Goal: Information Seeking & Learning: Learn about a topic

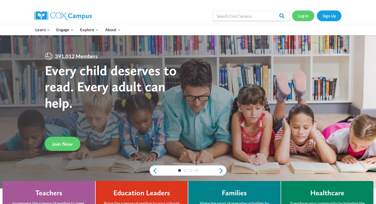
click at [305, 17] on link "Log In" at bounding box center [303, 15] width 22 height 10
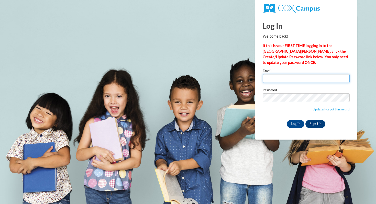
click at [276, 77] on input "Email" at bounding box center [305, 78] width 87 height 9
click at [290, 78] on input "Email" at bounding box center [305, 78] width 87 height 9
type input "bawve@waukesha.k12.wi.us"
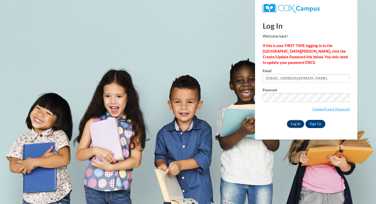
click at [296, 121] on input "Log In" at bounding box center [295, 124] width 18 height 8
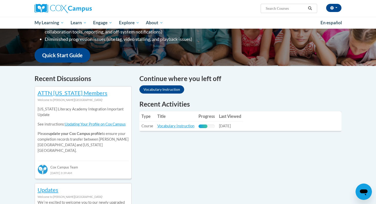
scroll to position [114, 0]
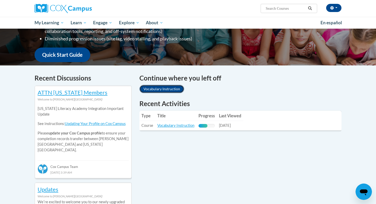
click at [173, 88] on link "Vocabulary Instruction" at bounding box center [161, 89] width 45 height 8
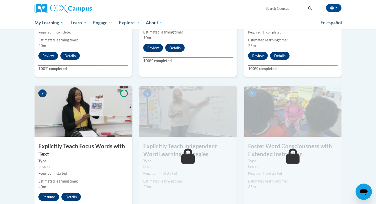
scroll to position [338, 0]
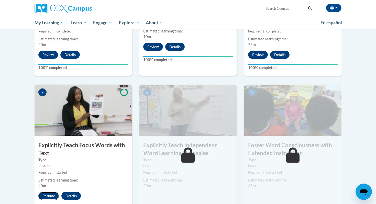
click at [48, 195] on button "Resume" at bounding box center [48, 196] width 21 height 8
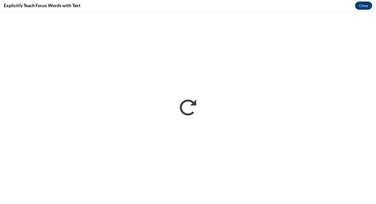
scroll to position [0, 0]
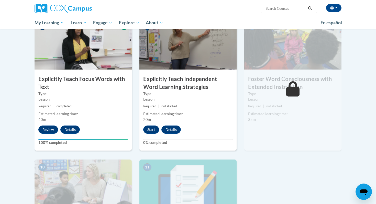
scroll to position [408, 0]
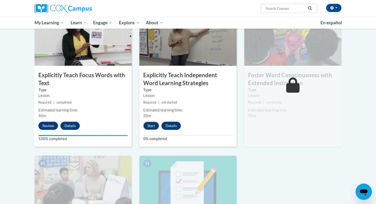
click at [154, 125] on button "Start" at bounding box center [151, 126] width 16 height 8
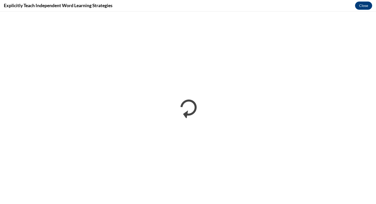
scroll to position [0, 0]
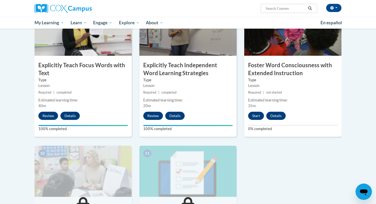
scroll to position [413, 0]
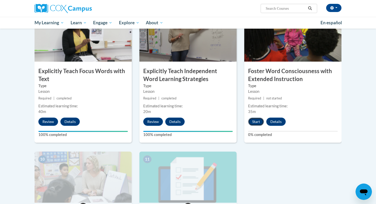
click at [257, 122] on button "Start" at bounding box center [256, 122] width 16 height 8
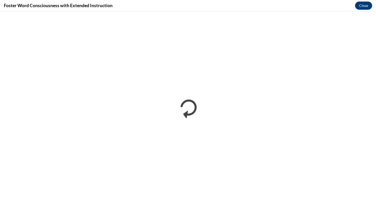
scroll to position [0, 0]
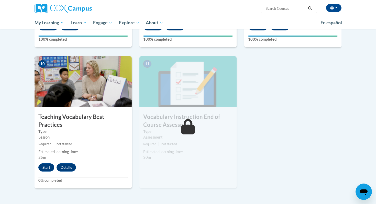
scroll to position [511, 0]
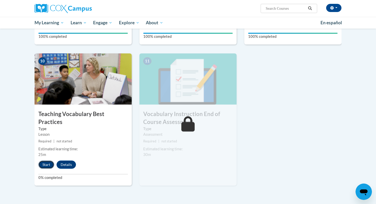
click at [44, 160] on button "Start" at bounding box center [46, 164] width 16 height 8
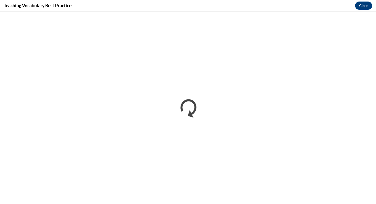
scroll to position [0, 0]
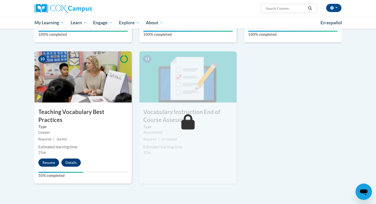
scroll to position [512, 0]
click at [45, 159] on button "Resume" at bounding box center [48, 163] width 21 height 8
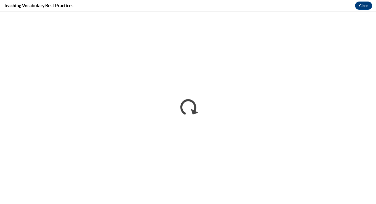
scroll to position [0, 0]
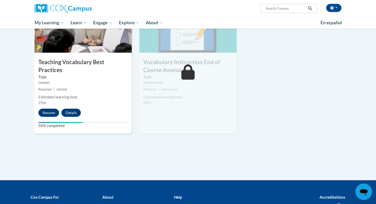
scroll to position [561, 0]
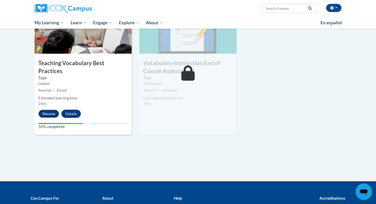
click at [49, 110] on button "Resume" at bounding box center [48, 114] width 21 height 8
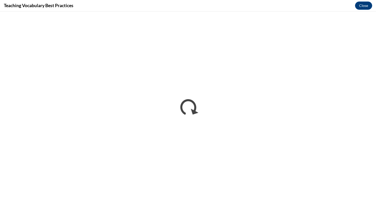
scroll to position [0, 0]
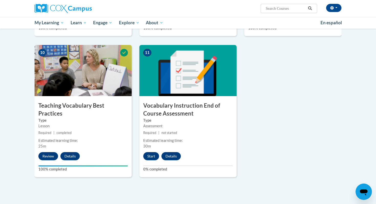
scroll to position [520, 0]
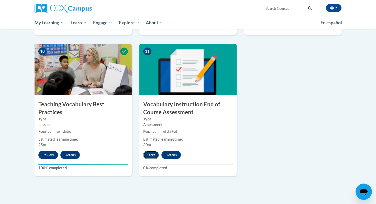
click at [151, 156] on button "Start" at bounding box center [151, 155] width 16 height 8
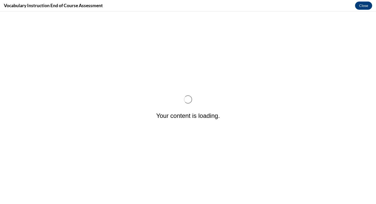
scroll to position [0, 0]
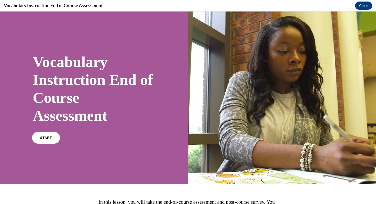
click at [49, 138] on span "START" at bounding box center [46, 138] width 12 height 4
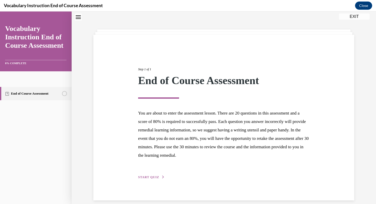
scroll to position [22, 0]
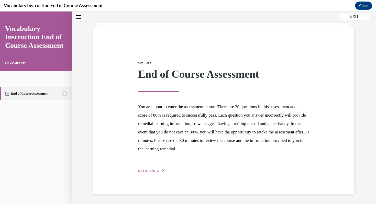
click at [146, 170] on span "START QUIZ" at bounding box center [148, 171] width 21 height 4
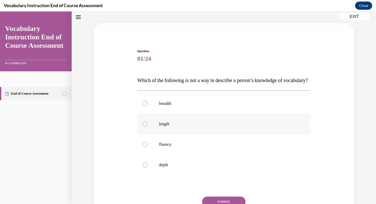
click at [176, 126] on p "length" at bounding box center [228, 123] width 138 height 5
click at [147, 126] on input "length" at bounding box center [144, 123] width 5 height 5
radio input "true"
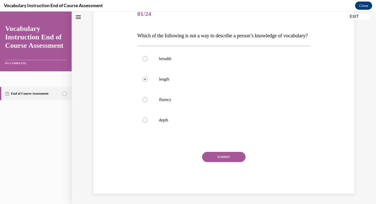
click at [217, 158] on button "SUBMIT" at bounding box center [223, 157] width 43 height 10
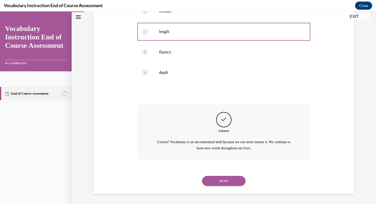
scroll to position [124, 0]
click at [220, 178] on button "NEXT" at bounding box center [223, 181] width 43 height 10
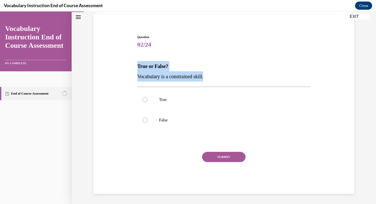
drag, startPoint x: 137, startPoint y: 66, endPoint x: 226, endPoint y: 82, distance: 90.8
click at [226, 82] on div "Question 02/24 True or False? Vocabulary is a constrained skill. True False Inc…" at bounding box center [223, 114] width 173 height 159
copy div "True or False? Vocabulary is a constrained skill."
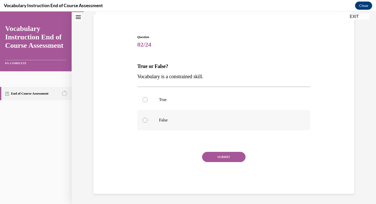
click at [163, 120] on p "False" at bounding box center [228, 120] width 138 height 5
click at [147, 120] on input "False" at bounding box center [144, 120] width 5 height 5
radio input "true"
click at [219, 155] on button "SUBMIT" at bounding box center [223, 157] width 43 height 10
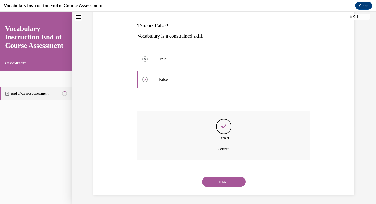
scroll to position [78, 0]
click at [225, 177] on button "NEXT" at bounding box center [223, 181] width 43 height 10
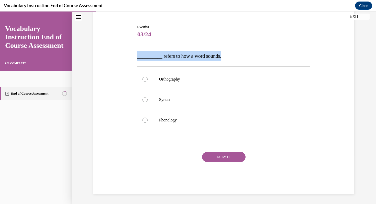
drag, startPoint x: 136, startPoint y: 56, endPoint x: 228, endPoint y: 60, distance: 91.8
click at [228, 60] on div "Question 03/24 __________ refers to how a word sounds. Orthography Syntax Phono…" at bounding box center [223, 105] width 175 height 177
copy span "__________ refers to how a word sounds."
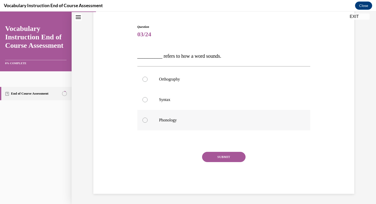
click at [172, 120] on p "Phonology" at bounding box center [228, 120] width 138 height 5
click at [147, 120] on input "Phonology" at bounding box center [144, 120] width 5 height 5
radio input "true"
click at [226, 158] on button "SUBMIT" at bounding box center [223, 157] width 43 height 10
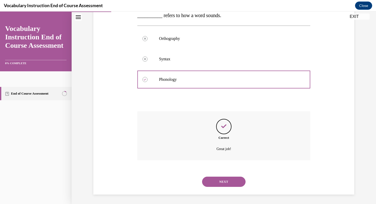
scroll to position [88, 0]
click at [230, 178] on button "NEXT" at bounding box center [223, 181] width 43 height 10
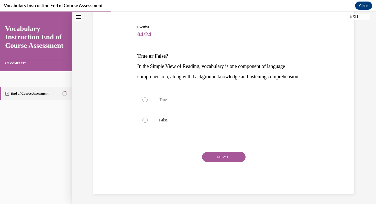
scroll to position [57, 0]
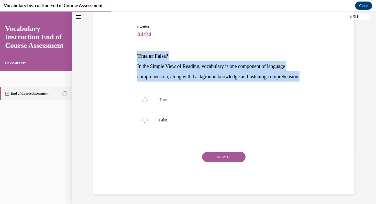
drag, startPoint x: 136, startPoint y: 45, endPoint x: 174, endPoint y: 80, distance: 50.8
click at [174, 80] on div "Question 04/24 True or False? In the Simple View of Reading, vocabulary is one …" at bounding box center [223, 105] width 175 height 177
copy div "True or False? In the Simple View of Reading, vocabulary is one component of la…"
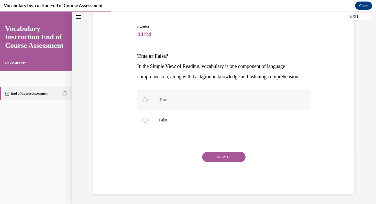
click at [160, 98] on p "True" at bounding box center [228, 99] width 138 height 5
click at [147, 98] on input "True" at bounding box center [144, 99] width 5 height 5
radio input "true"
click at [217, 156] on button "SUBMIT" at bounding box center [223, 157] width 43 height 10
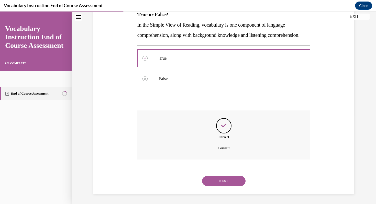
scroll to position [98, 0]
click at [221, 181] on button "NEXT" at bounding box center [223, 181] width 43 height 10
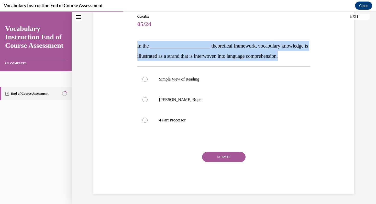
drag, startPoint x: 137, startPoint y: 46, endPoint x: 311, endPoint y: 54, distance: 174.1
click at [311, 54] on div "Question 05/24 In the ________________________ theoretical framework, vocabular…" at bounding box center [223, 96] width 263 height 195
copy span "In the ________________________ theoretical framework, vocabulary knowledge is …"
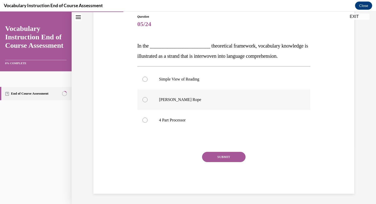
click at [187, 101] on p "Scarborough's Rope" at bounding box center [228, 99] width 138 height 5
click at [147, 101] on input "Scarborough's Rope" at bounding box center [144, 99] width 5 height 5
radio input "true"
click at [221, 153] on button "SUBMIT" at bounding box center [223, 157] width 43 height 10
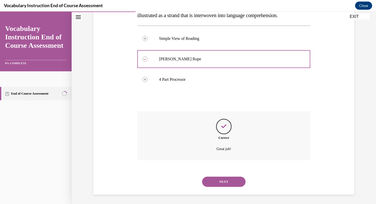
scroll to position [98, 0]
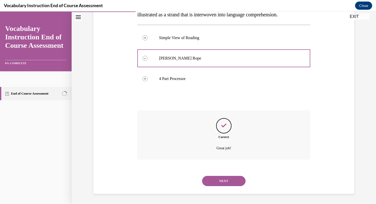
click at [225, 177] on button "NEXT" at bounding box center [223, 181] width 43 height 10
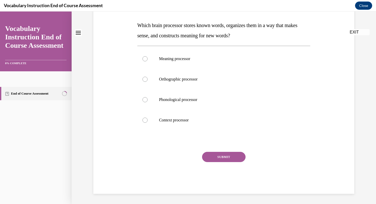
scroll to position [0, 0]
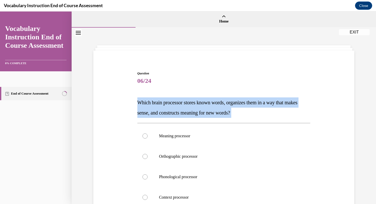
drag, startPoint x: 135, startPoint y: 101, endPoint x: 265, endPoint y: 120, distance: 131.6
click at [265, 120] on div "Question 06/24 Which brain processor stores known words, organizes them in a wa…" at bounding box center [223, 163] width 263 height 215
copy div "Which brain processor stores known words, organizes them in a way that makes se…"
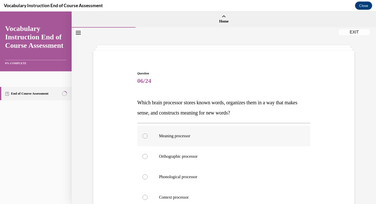
click at [187, 135] on p "Meaning processor" at bounding box center [228, 135] width 138 height 5
click at [147, 135] on input "Meaning processor" at bounding box center [144, 135] width 5 height 5
radio input "true"
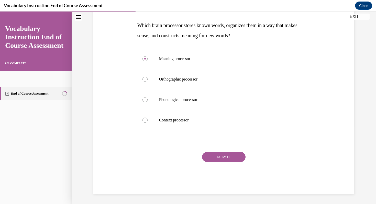
click at [217, 157] on button "SUBMIT" at bounding box center [223, 157] width 43 height 10
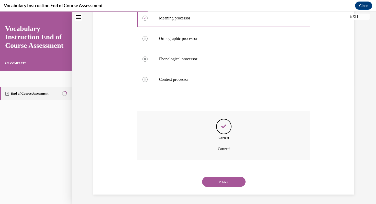
scroll to position [119, 0]
click at [222, 178] on button "NEXT" at bounding box center [223, 181] width 43 height 10
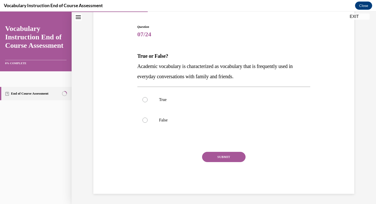
scroll to position [46, 0]
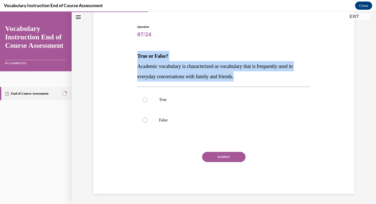
drag, startPoint x: 137, startPoint y: 56, endPoint x: 250, endPoint y: 79, distance: 114.8
click at [250, 79] on div "True or False? Academic vocabulary is characterized as vocabulary that is frequ…" at bounding box center [223, 66] width 173 height 31
copy div "True or False? Academic vocabulary is characterized as vocabulary that is frequ…"
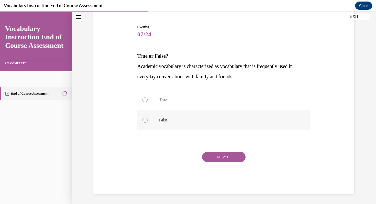
click at [161, 122] on p "False" at bounding box center [228, 120] width 138 height 5
click at [147, 122] on input "False" at bounding box center [144, 120] width 5 height 5
radio input "true"
click at [209, 152] on button "SUBMIT" at bounding box center [223, 157] width 43 height 10
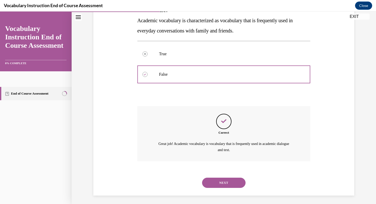
scroll to position [94, 0]
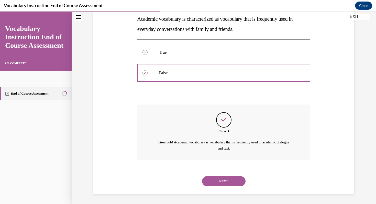
click at [222, 185] on button "NEXT" at bounding box center [223, 181] width 43 height 10
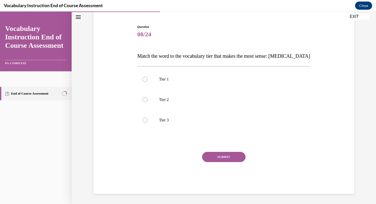
scroll to position [46, 0]
click at [160, 122] on p "Tier 3" at bounding box center [228, 120] width 138 height 5
click at [147, 122] on input "Tier 3" at bounding box center [144, 120] width 5 height 5
radio input "true"
click at [234, 157] on button "SUBMIT" at bounding box center [223, 157] width 43 height 10
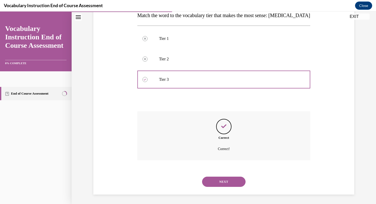
scroll to position [88, 0]
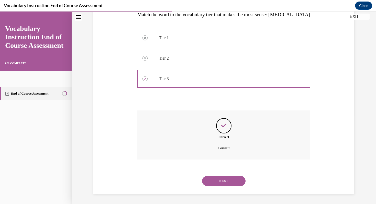
click at [225, 180] on button "NEXT" at bounding box center [223, 181] width 43 height 10
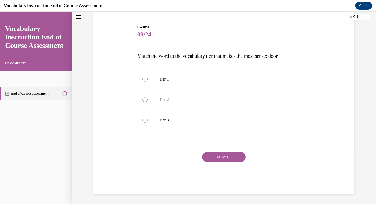
scroll to position [46, 0]
click at [184, 74] on label "Tier 1" at bounding box center [223, 79] width 173 height 20
click at [147, 77] on input "Tier 1" at bounding box center [144, 79] width 5 height 5
radio input "true"
click at [231, 155] on button "SUBMIT" at bounding box center [223, 157] width 43 height 10
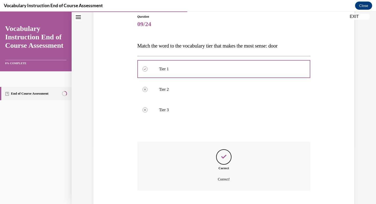
scroll to position [88, 0]
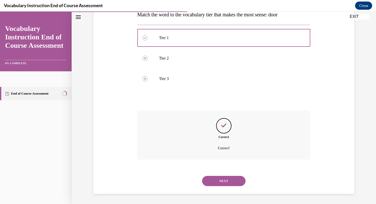
click at [232, 179] on button "NEXT" at bounding box center [223, 181] width 43 height 10
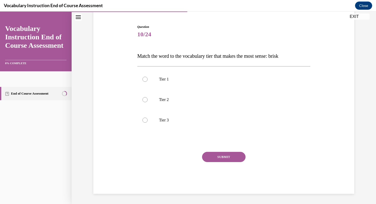
scroll to position [46, 0]
click at [167, 97] on p "Tier 2" at bounding box center [228, 99] width 138 height 5
click at [147, 97] on input "Tier 2" at bounding box center [144, 99] width 5 height 5
radio input "true"
click at [240, 153] on button "SUBMIT" at bounding box center [223, 157] width 43 height 10
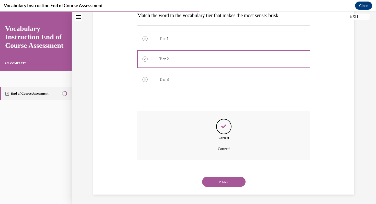
scroll to position [88, 0]
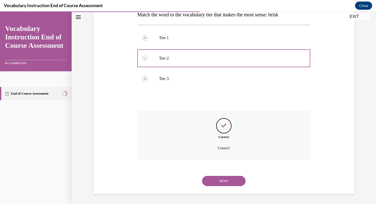
click at [238, 184] on button "NEXT" at bounding box center [223, 181] width 43 height 10
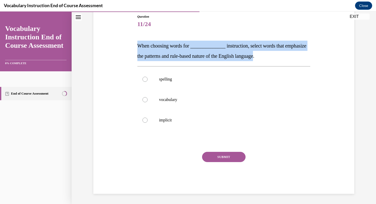
drag, startPoint x: 138, startPoint y: 44, endPoint x: 289, endPoint y: 58, distance: 151.6
click at [289, 58] on span "When choosing words for ______________ instruction, select words that emphasize…" at bounding box center [221, 51] width 169 height 16
copy span "When choosing words for ______________ instruction, select words that emphasize…"
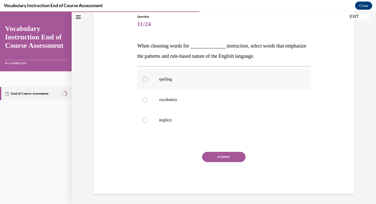
click at [164, 80] on p "spelling" at bounding box center [228, 79] width 138 height 5
click at [147, 80] on input "spelling" at bounding box center [144, 79] width 5 height 5
radio input "true"
click at [225, 158] on button "SUBMIT" at bounding box center [223, 157] width 43 height 10
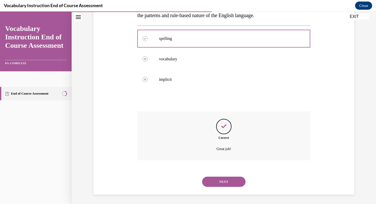
scroll to position [98, 0]
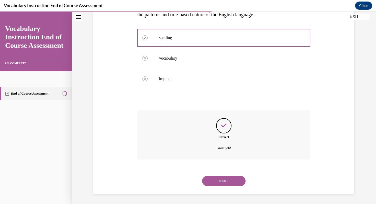
click at [227, 181] on button "NEXT" at bounding box center [223, 181] width 43 height 10
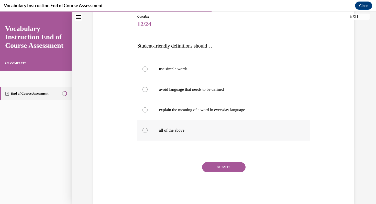
click at [182, 130] on p "all of the above" at bounding box center [228, 130] width 138 height 5
click at [147, 130] on input "all of the above" at bounding box center [144, 130] width 5 height 5
radio input "true"
click at [234, 168] on button "SUBMIT" at bounding box center [223, 167] width 43 height 10
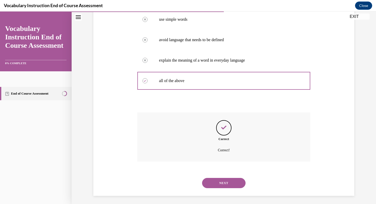
scroll to position [108, 0]
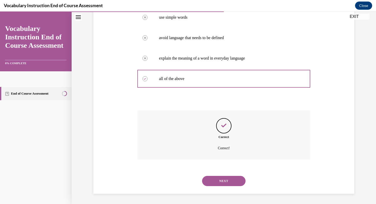
click at [238, 182] on button "NEXT" at bounding box center [223, 181] width 43 height 10
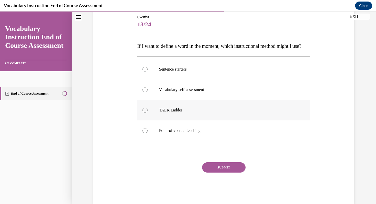
scroll to position [58, 0]
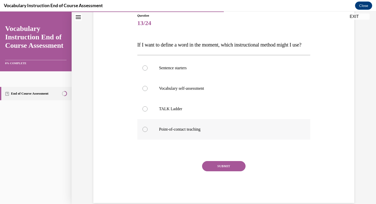
click at [200, 132] on p "Point-of-contact teaching" at bounding box center [228, 129] width 138 height 5
click at [147, 132] on input "Point-of-contact teaching" at bounding box center [144, 129] width 5 height 5
radio input "true"
click at [224, 171] on button "SUBMIT" at bounding box center [223, 166] width 43 height 10
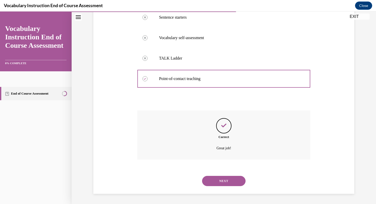
scroll to position [119, 0]
click at [230, 182] on button "NEXT" at bounding box center [223, 181] width 43 height 10
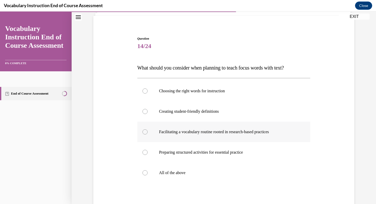
scroll to position [39, 0]
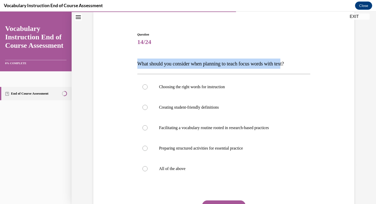
drag, startPoint x: 138, startPoint y: 65, endPoint x: 293, endPoint y: 63, distance: 155.1
click at [284, 63] on span "What should you consider when planning to teach focus words with text?" at bounding box center [210, 64] width 146 height 6
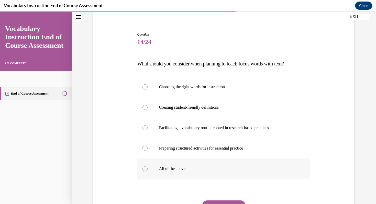
click at [171, 169] on p "All of the above" at bounding box center [228, 168] width 138 height 5
click at [147, 169] on input "All of the above" at bounding box center [144, 168] width 5 height 5
radio input "true"
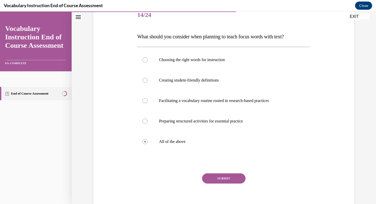
scroll to position [70, 0]
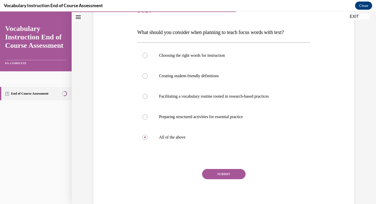
click at [222, 168] on div "Question 14/24 What should you consider when planning to teach focus words with…" at bounding box center [223, 106] width 173 height 210
click at [219, 173] on button "SUBMIT" at bounding box center [223, 174] width 43 height 10
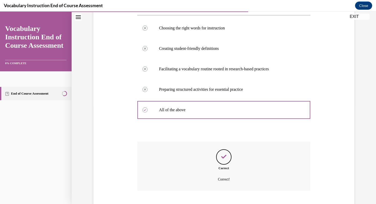
scroll to position [129, 0]
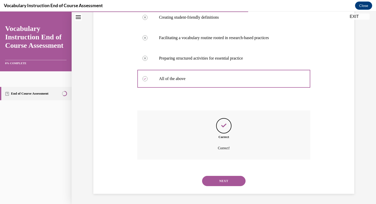
click at [219, 180] on button "NEXT" at bounding box center [223, 181] width 43 height 10
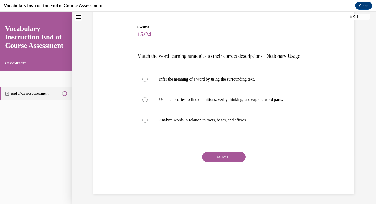
scroll to position [57, 0]
click at [209, 102] on label "Use dictionaries to find definitions, verify thinking, and explore word parts." at bounding box center [223, 99] width 173 height 20
click at [147, 102] on input "Use dictionaries to find definitions, verify thinking, and explore word parts." at bounding box center [144, 99] width 5 height 5
radio input "true"
click at [214, 155] on button "SUBMIT" at bounding box center [223, 157] width 43 height 10
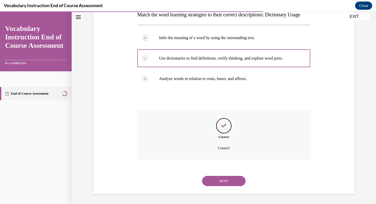
scroll to position [98, 0]
click at [225, 181] on button "NEXT" at bounding box center [223, 181] width 43 height 10
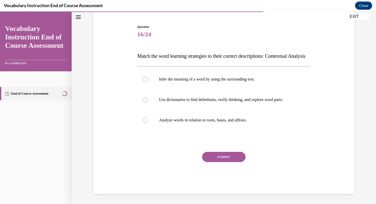
scroll to position [57, 0]
click at [238, 118] on p "Analyze words in relation to roots, bases, and affixes." at bounding box center [228, 120] width 138 height 5
click at [147, 118] on input "Analyze words in relation to roots, bases, and affixes." at bounding box center [144, 120] width 5 height 5
radio input "true"
click at [231, 154] on button "SUBMIT" at bounding box center [223, 157] width 43 height 10
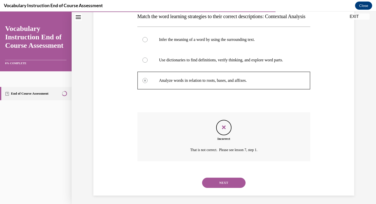
scroll to position [72, 0]
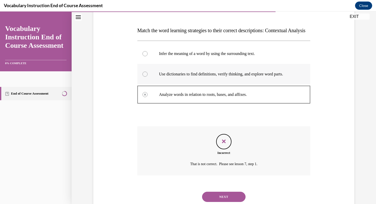
click at [252, 84] on label "Use dictionaries to find definitions, verify thinking, and explore word parts." at bounding box center [223, 74] width 173 height 20
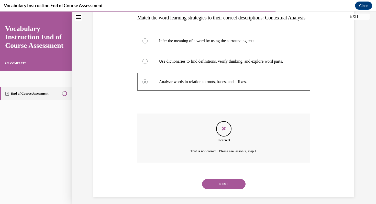
scroll to position [98, 0]
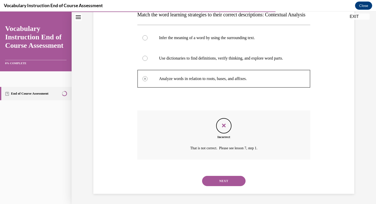
click at [227, 181] on button "NEXT" at bounding box center [223, 181] width 43 height 10
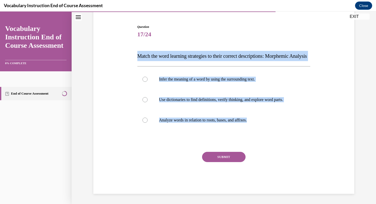
drag, startPoint x: 135, startPoint y: 46, endPoint x: 244, endPoint y: 132, distance: 138.5
click at [244, 132] on div "Question 17/24 Match the word learning strategies to their correct descriptions…" at bounding box center [223, 101] width 263 height 184
copy div "Match the word learning strategies to their correct descriptions: Morphemic Ana…"
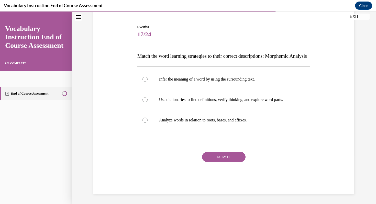
click at [270, 137] on div "Question 17/24 Match the word learning strategies to their correct descriptions…" at bounding box center [223, 109] width 173 height 169
click at [208, 120] on p "Analyze words in relation to roots, bases, and affixes." at bounding box center [228, 120] width 138 height 5
click at [147, 120] on input "Analyze words in relation to roots, bases, and affixes." at bounding box center [144, 120] width 5 height 5
radio input "true"
click at [223, 156] on button "SUBMIT" at bounding box center [223, 157] width 43 height 10
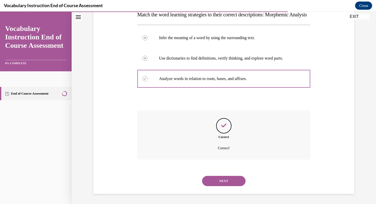
scroll to position [98, 0]
click at [234, 180] on button "NEXT" at bounding box center [223, 181] width 43 height 10
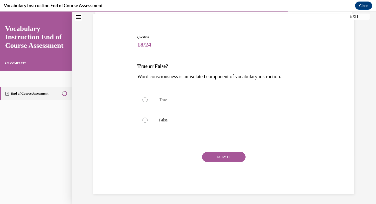
drag, startPoint x: 136, startPoint y: 66, endPoint x: 297, endPoint y: 76, distance: 161.5
click at [297, 76] on div "Question 18/24 True or False? Word consciousness is an isolated component of vo…" at bounding box center [223, 110] width 175 height 167
copy div "True or False? Word consciousness is an isolated component of vocabulary instru…"
click at [166, 117] on label "False" at bounding box center [223, 120] width 173 height 20
click at [147, 118] on input "False" at bounding box center [144, 120] width 5 height 5
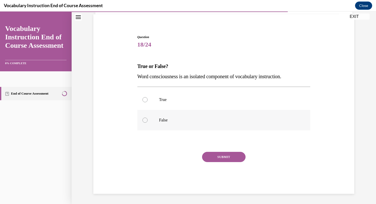
radio input "true"
click at [231, 158] on button "SUBMIT" at bounding box center [223, 157] width 43 height 10
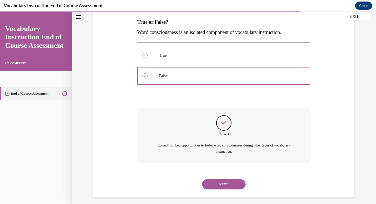
scroll to position [84, 0]
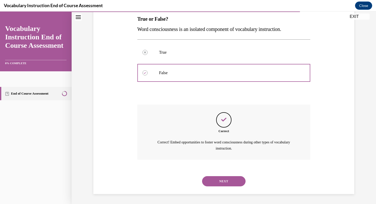
click at [232, 178] on button "NEXT" at bounding box center [223, 181] width 43 height 10
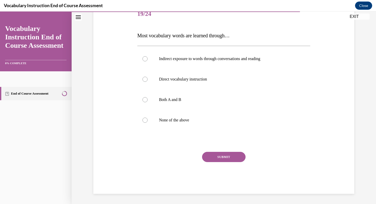
scroll to position [57, 0]
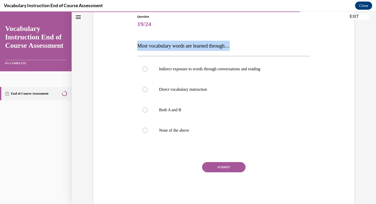
drag, startPoint x: 136, startPoint y: 43, endPoint x: 250, endPoint y: 44, distance: 114.7
click at [250, 44] on div "Question 19/24 Most vocabulary words are learned through… Indirect exposure to …" at bounding box center [223, 105] width 175 height 197
copy span "Most vocabulary words are learned through…"
click at [164, 110] on p "Both A and B" at bounding box center [228, 109] width 138 height 5
click at [147, 110] on input "Both A and B" at bounding box center [144, 109] width 5 height 5
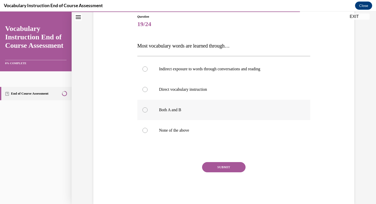
radio input "true"
click at [222, 164] on button "SUBMIT" at bounding box center [223, 167] width 43 height 10
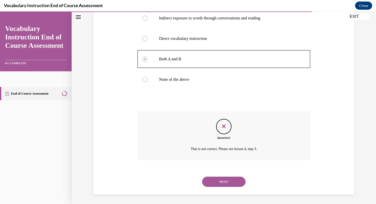
scroll to position [108, 0]
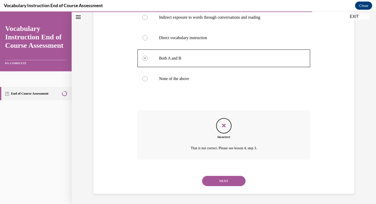
click at [228, 179] on button "NEXT" at bounding box center [223, 181] width 43 height 10
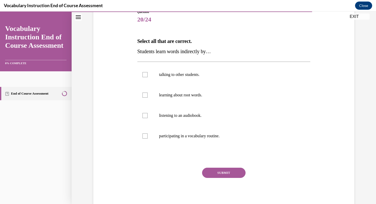
scroll to position [63, 0]
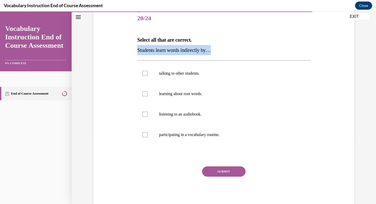
drag, startPoint x: 137, startPoint y: 52, endPoint x: 226, endPoint y: 53, distance: 88.9
click at [226, 53] on p "Students learn words indirectly by…" at bounding box center [223, 50] width 173 height 10
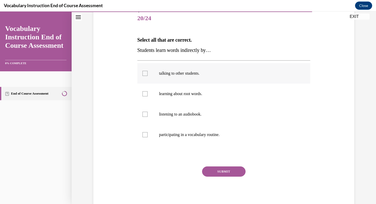
click at [195, 75] on p "talking to other students." at bounding box center [228, 73] width 138 height 5
click at [147, 75] on input "talking to other students." at bounding box center [144, 73] width 5 height 5
checkbox input "true"
click at [197, 112] on p "listening to an audiobook." at bounding box center [228, 114] width 138 height 5
click at [147, 112] on input "listening to an audiobook." at bounding box center [144, 114] width 5 height 5
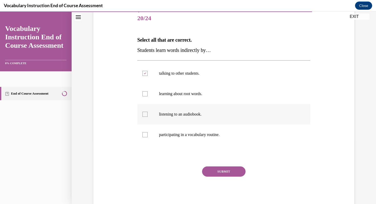
checkbox input "true"
click at [221, 169] on button "SUBMIT" at bounding box center [223, 171] width 43 height 10
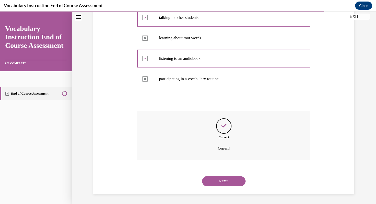
scroll to position [119, 0]
click at [227, 181] on button "NEXT" at bounding box center [223, 181] width 43 height 10
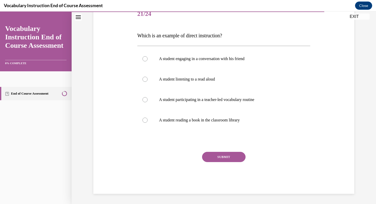
scroll to position [57, 0]
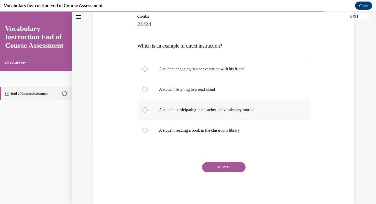
click at [229, 112] on p "A student participating in a teacher-led vocabulary routine" at bounding box center [228, 109] width 138 height 5
click at [147, 112] on input "A student participating in a teacher-led vocabulary routine" at bounding box center [144, 109] width 5 height 5
radio input "true"
click at [224, 166] on button "SUBMIT" at bounding box center [223, 167] width 43 height 10
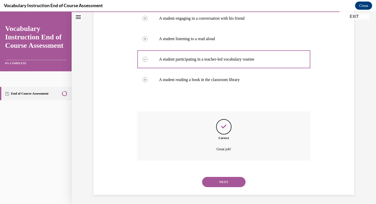
scroll to position [108, 0]
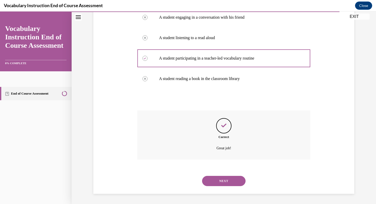
click at [224, 182] on button "NEXT" at bounding box center [223, 181] width 43 height 10
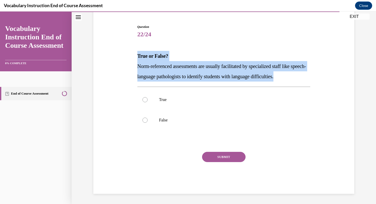
drag, startPoint x: 136, startPoint y: 56, endPoint x: 309, endPoint y: 75, distance: 173.8
click at [309, 75] on div "Question 22/24 True or False? Norm-referenced assessments are usually facilitat…" at bounding box center [223, 105] width 175 height 177
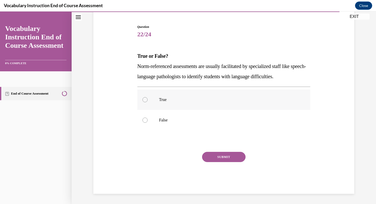
click at [165, 98] on p "True" at bounding box center [228, 99] width 138 height 5
click at [147, 98] on input "True" at bounding box center [144, 99] width 5 height 5
radio input "true"
click at [223, 158] on button "SUBMIT" at bounding box center [223, 157] width 43 height 10
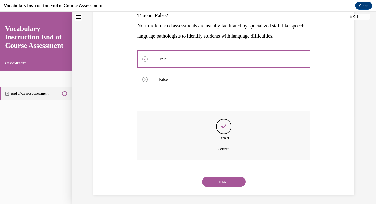
scroll to position [88, 0]
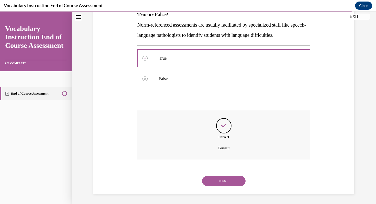
click at [222, 179] on button "NEXT" at bounding box center [223, 181] width 43 height 10
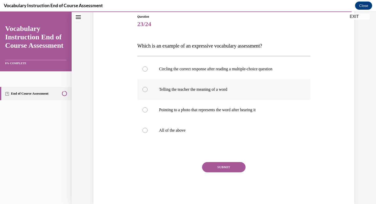
click at [198, 90] on p "Telling the teacher the meaning of a word" at bounding box center [228, 89] width 138 height 5
click at [147, 90] on input "Telling the teacher the meaning of a word" at bounding box center [144, 89] width 5 height 5
radio input "true"
click at [229, 167] on button "SUBMIT" at bounding box center [223, 167] width 43 height 10
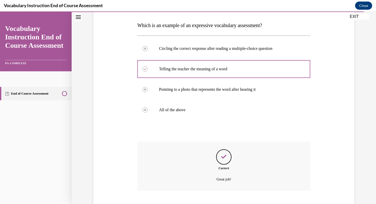
scroll to position [108, 0]
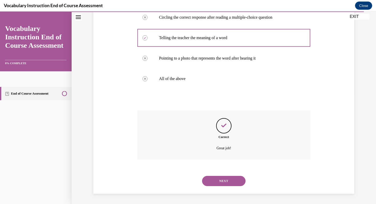
click at [229, 179] on button "NEXT" at bounding box center [223, 181] width 43 height 10
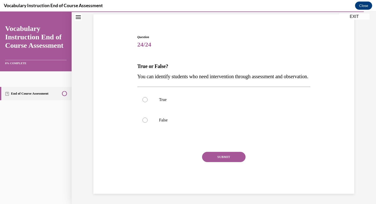
scroll to position [46, 0]
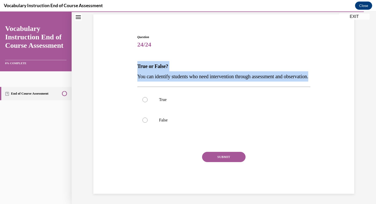
drag, startPoint x: 137, startPoint y: 57, endPoint x: 167, endPoint y: 78, distance: 36.7
click at [167, 78] on div "Question 24/24 True or False? You can identify students who need intervention t…" at bounding box center [223, 110] width 175 height 167
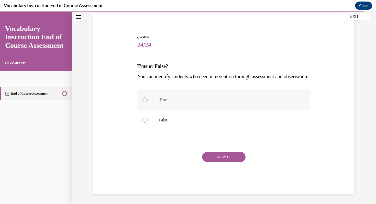
click at [160, 97] on label "True" at bounding box center [223, 99] width 173 height 20
click at [147, 97] on input "True" at bounding box center [144, 99] width 5 height 5
radio input "true"
click at [223, 158] on button "SUBMIT" at bounding box center [223, 157] width 43 height 10
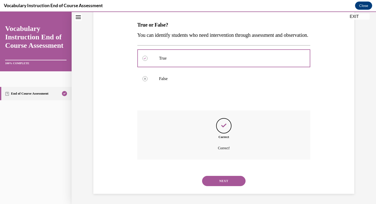
scroll to position [88, 0]
click at [228, 181] on button "NEXT" at bounding box center [223, 181] width 43 height 10
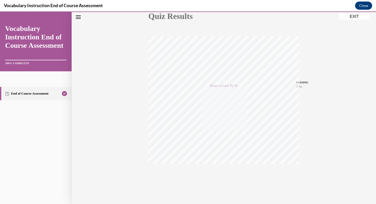
scroll to position [69, 0]
click at [357, 15] on button "EXIT" at bounding box center [353, 17] width 31 height 6
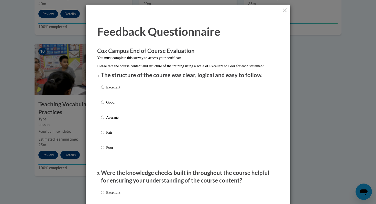
click at [110, 105] on p "Good" at bounding box center [113, 102] width 14 height 6
click at [104, 105] on input "Good" at bounding box center [102, 102] width 3 height 6
radio input "true"
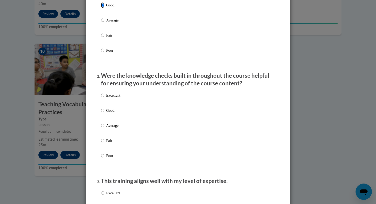
scroll to position [108, 0]
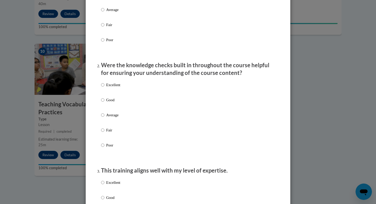
click at [109, 103] on p "Good" at bounding box center [113, 100] width 14 height 6
click at [104, 103] on input "Good" at bounding box center [102, 100] width 3 height 6
radio input "true"
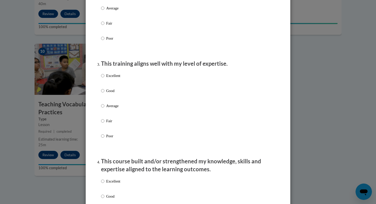
scroll to position [216, 0]
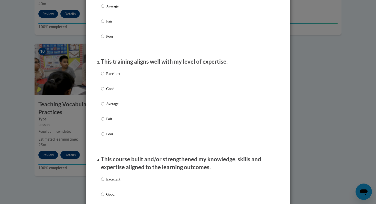
click at [112, 91] on p "Good" at bounding box center [113, 89] width 14 height 6
click at [104, 91] on input "Good" at bounding box center [102, 89] width 3 height 6
radio input "true"
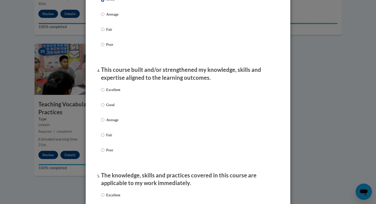
scroll to position [307, 0]
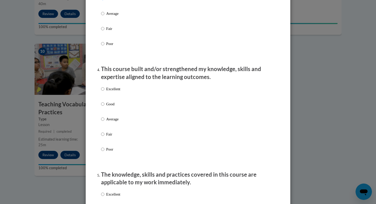
click at [113, 107] on p "Good" at bounding box center [113, 104] width 14 height 6
click at [104, 107] on input "Good" at bounding box center [102, 104] width 3 height 6
radio input "true"
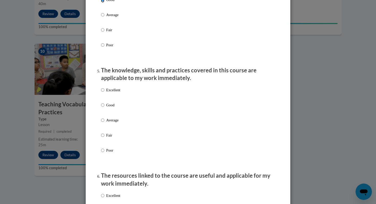
scroll to position [414, 0]
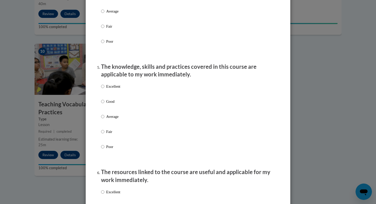
click at [115, 89] on p "Excellent" at bounding box center [113, 87] width 14 height 6
click at [104, 89] on input "Excellent" at bounding box center [102, 87] width 3 height 6
radio input "true"
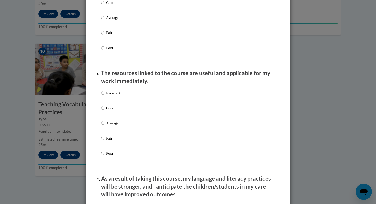
scroll to position [519, 0]
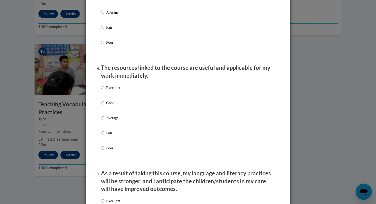
click at [114, 90] on p "Excellent" at bounding box center [113, 88] width 14 height 6
click at [104, 90] on input "Excellent" at bounding box center [102, 88] width 3 height 6
radio input "true"
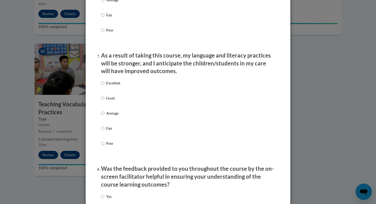
scroll to position [638, 0]
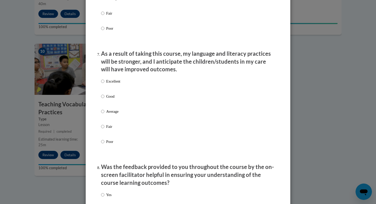
click at [113, 99] on p "Good" at bounding box center [113, 96] width 14 height 6
click at [104, 99] on input "Good" at bounding box center [102, 96] width 3 height 6
radio input "true"
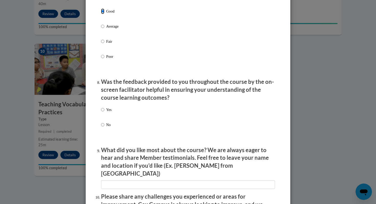
scroll to position [727, 0]
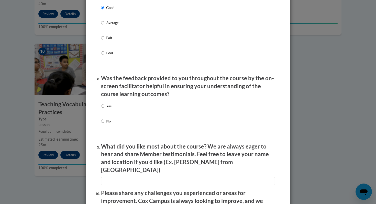
click at [107, 109] on p "Yes" at bounding box center [108, 106] width 5 height 6
click at [104, 109] on input "Yes" at bounding box center [102, 106] width 3 height 6
radio input "true"
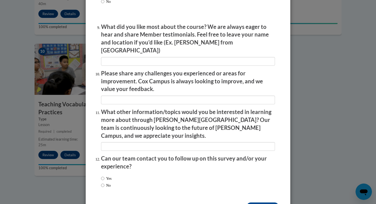
scroll to position [859, 0]
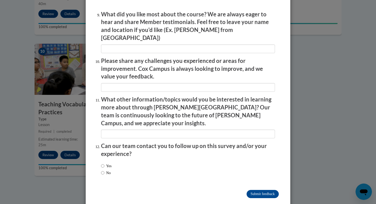
click at [107, 170] on label "No" at bounding box center [106, 173] width 10 height 6
click at [104, 170] on input "No" at bounding box center [102, 173] width 3 height 6
radio input "true"
click at [256, 190] on input "Submit feedback" at bounding box center [262, 194] width 32 height 8
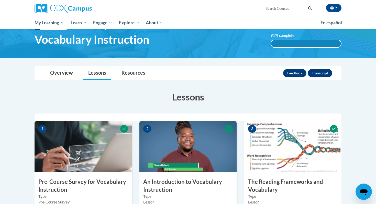
scroll to position [0, 0]
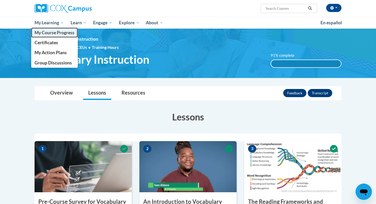
click at [51, 30] on span "My Course Progress" at bounding box center [54, 32] width 40 height 5
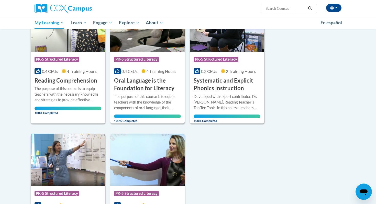
scroll to position [62, 0]
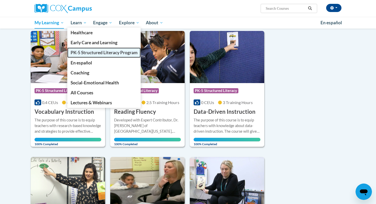
click at [86, 51] on span "PK-5 Structured Literacy Program" at bounding box center [104, 52] width 67 height 5
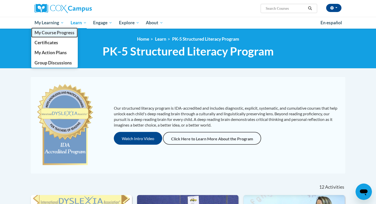
click at [56, 30] on link "My Course Progress" at bounding box center [54, 33] width 46 height 10
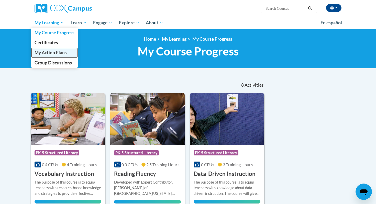
click at [58, 54] on span "My Action Plans" at bounding box center [50, 52] width 32 height 5
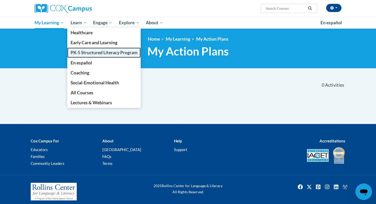
click at [119, 50] on span "PK-5 Structured Literacy Program" at bounding box center [104, 52] width 67 height 5
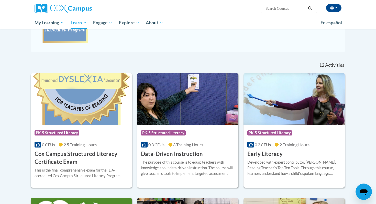
scroll to position [121, 0]
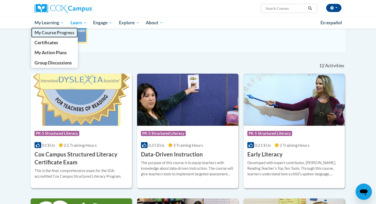
click at [55, 33] on span "My Course Progress" at bounding box center [54, 32] width 40 height 5
